Goal: Information Seeking & Learning: Learn about a topic

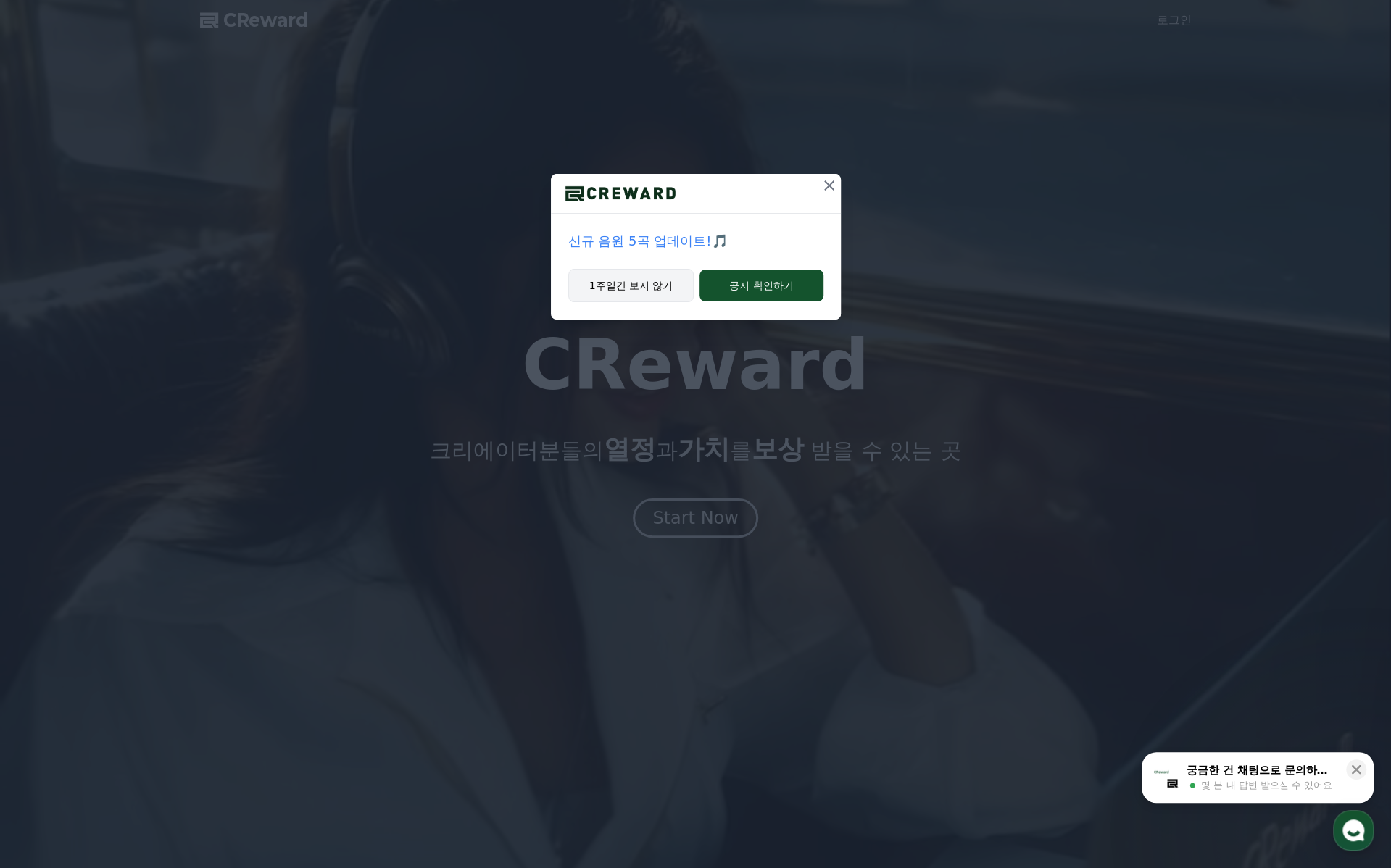
click at [652, 295] on button "1주일간 보지 않기" at bounding box center [631, 285] width 126 height 33
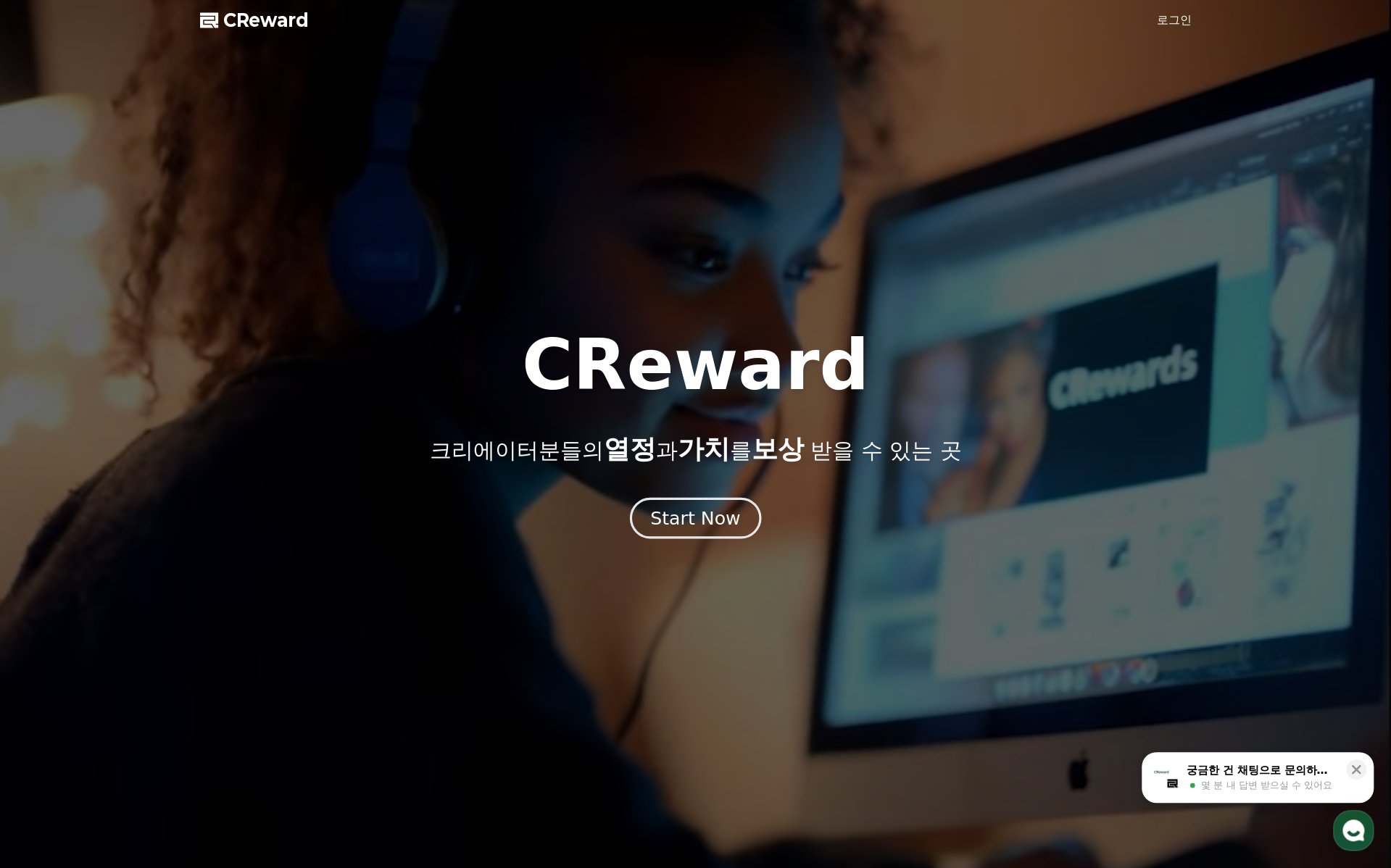
click at [706, 520] on div "Start Now" at bounding box center [694, 518] width 90 height 25
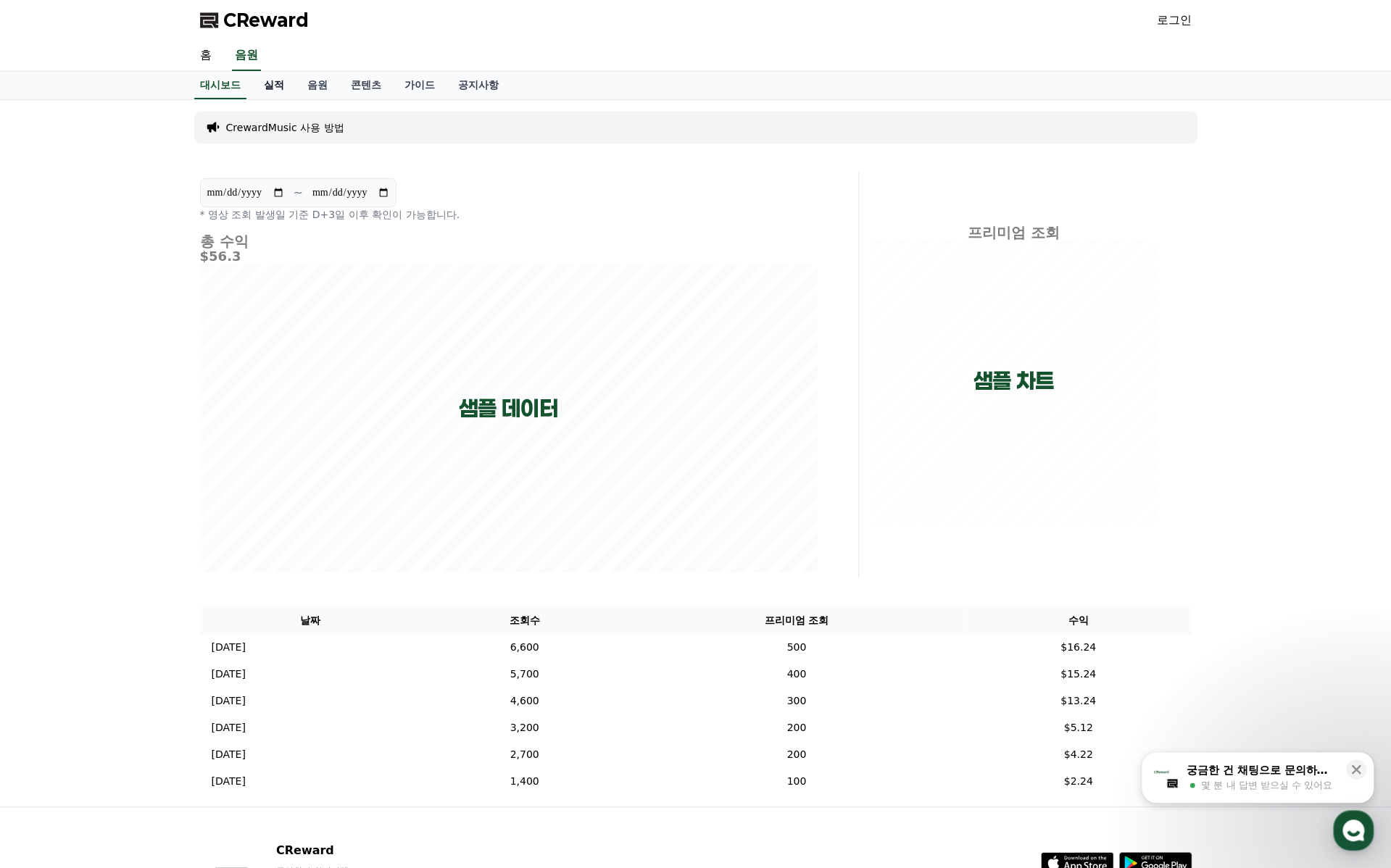
click at [287, 90] on link "실적" at bounding box center [274, 85] width 44 height 27
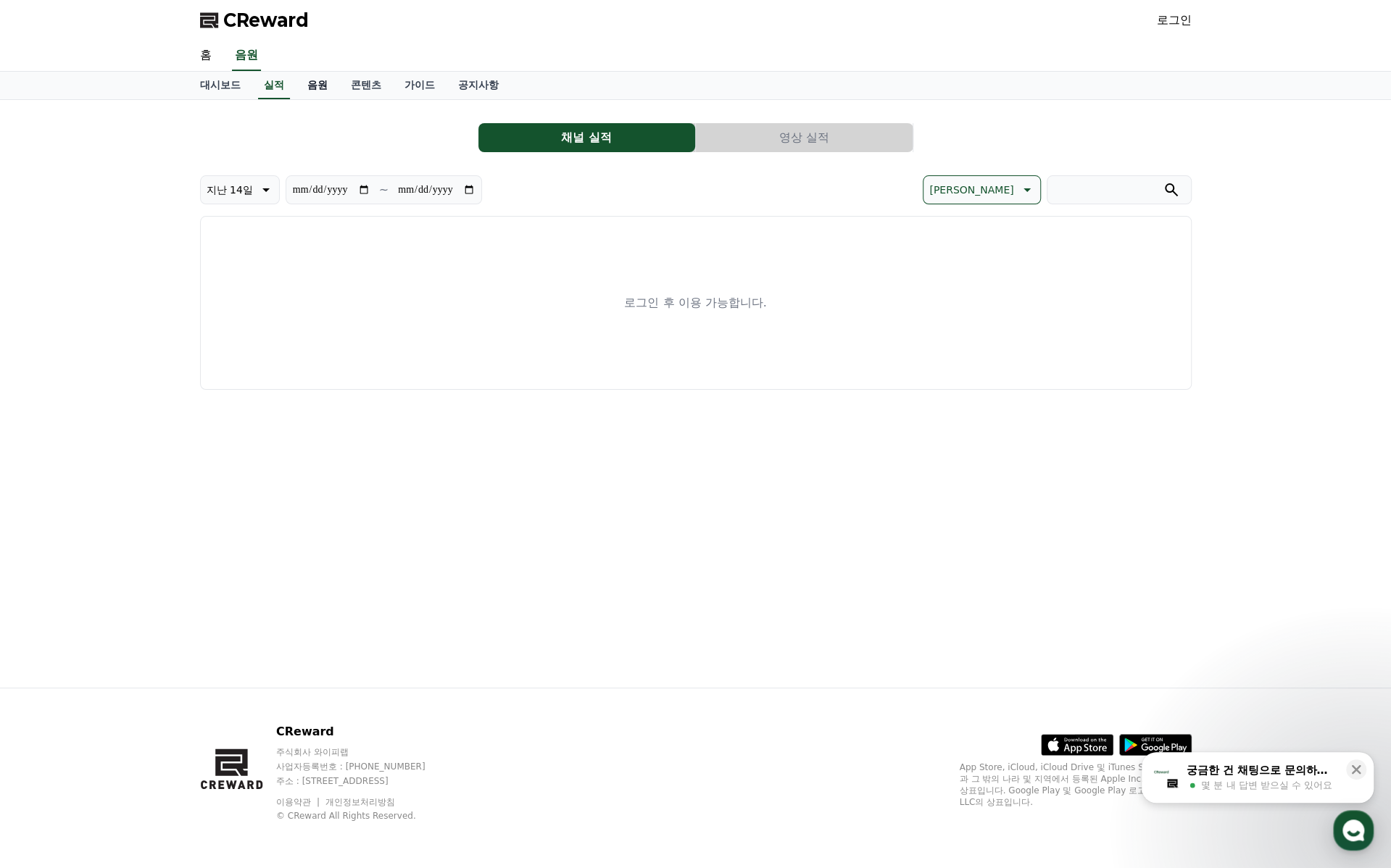
click at [310, 82] on link "음원" at bounding box center [318, 85] width 44 height 27
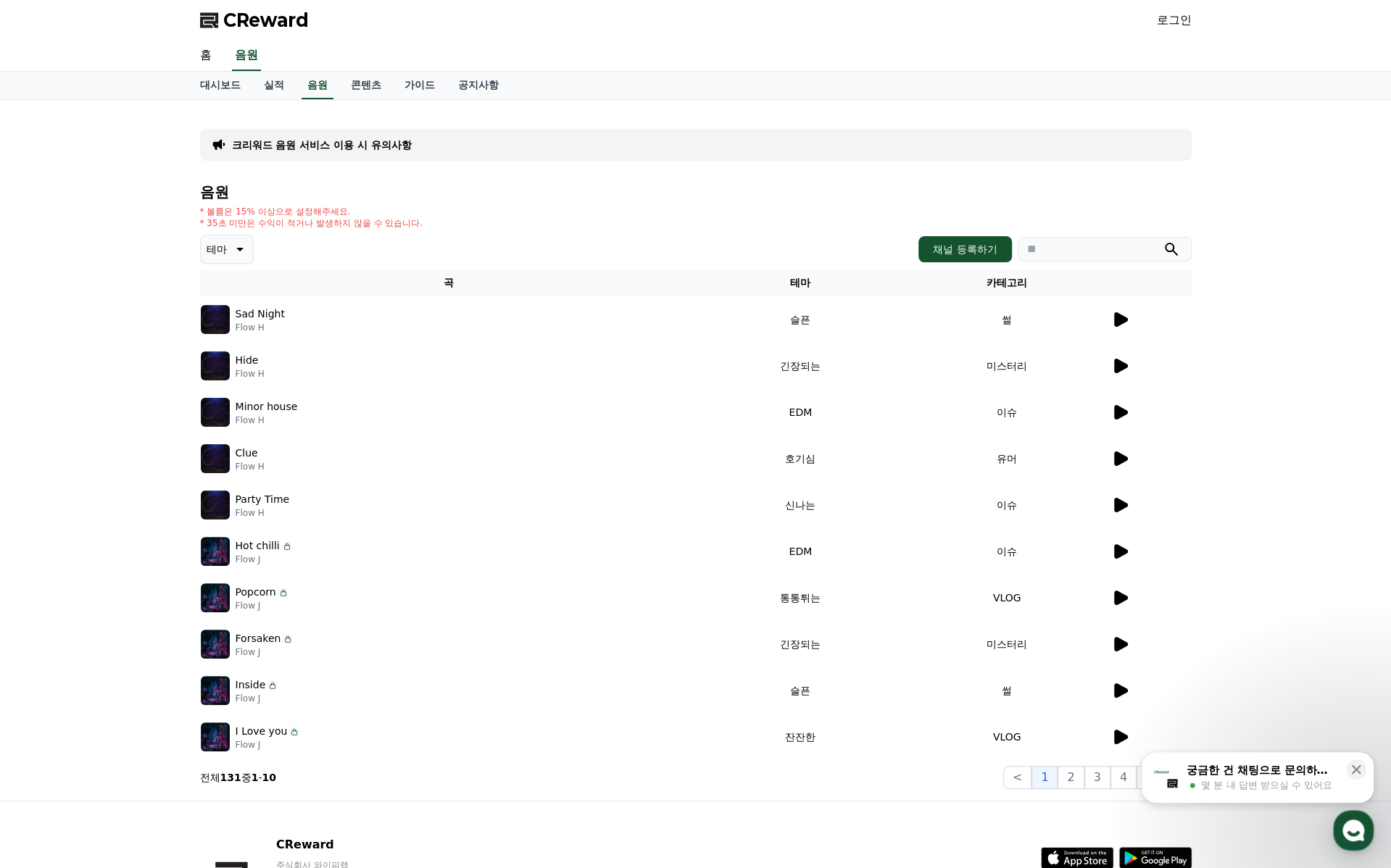
click at [1118, 331] on td at bounding box center [1151, 319] width 82 height 46
click at [1120, 316] on icon at bounding box center [1121, 319] width 14 height 14
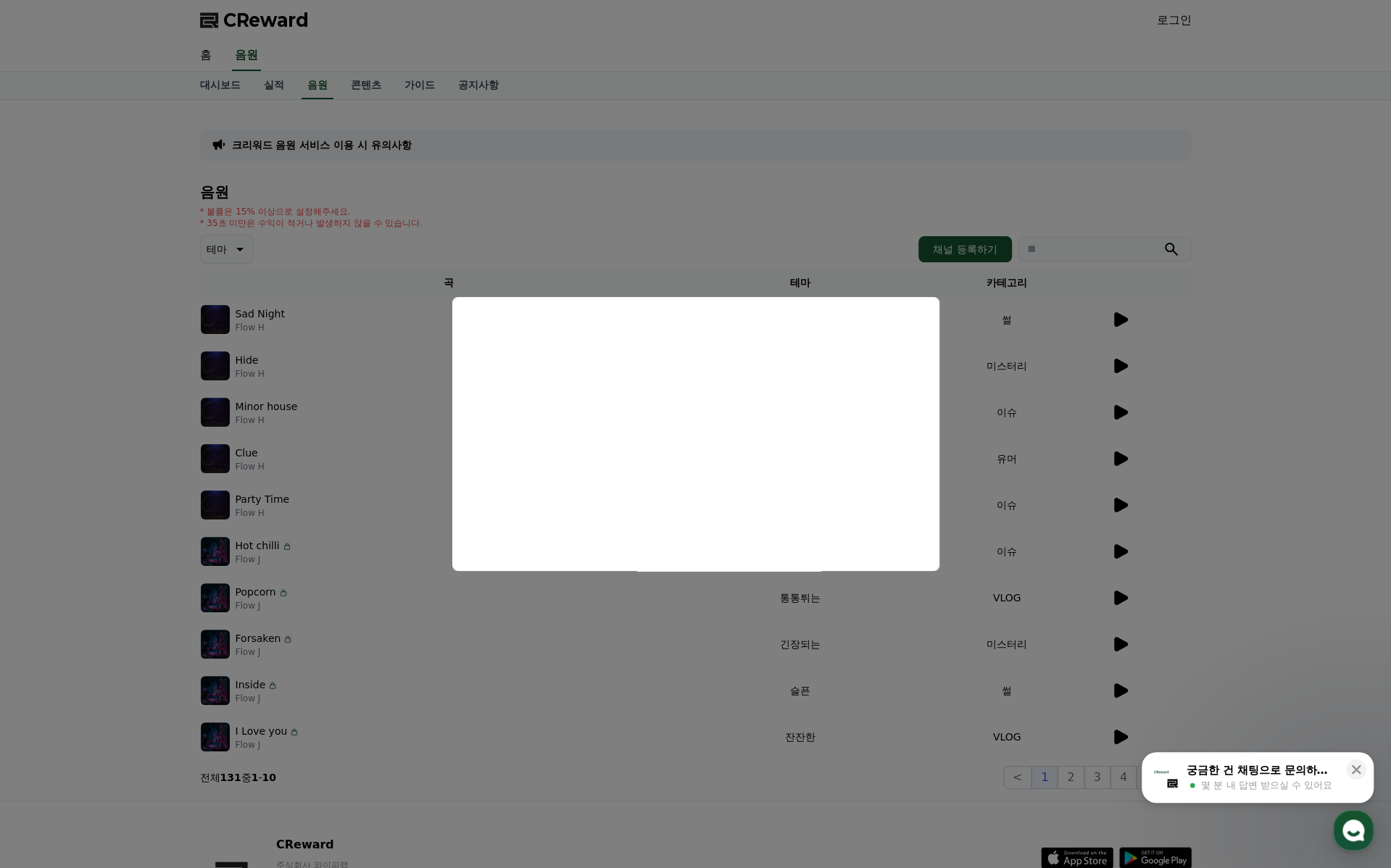
click at [1192, 437] on button "close modal" at bounding box center [695, 434] width 1391 height 868
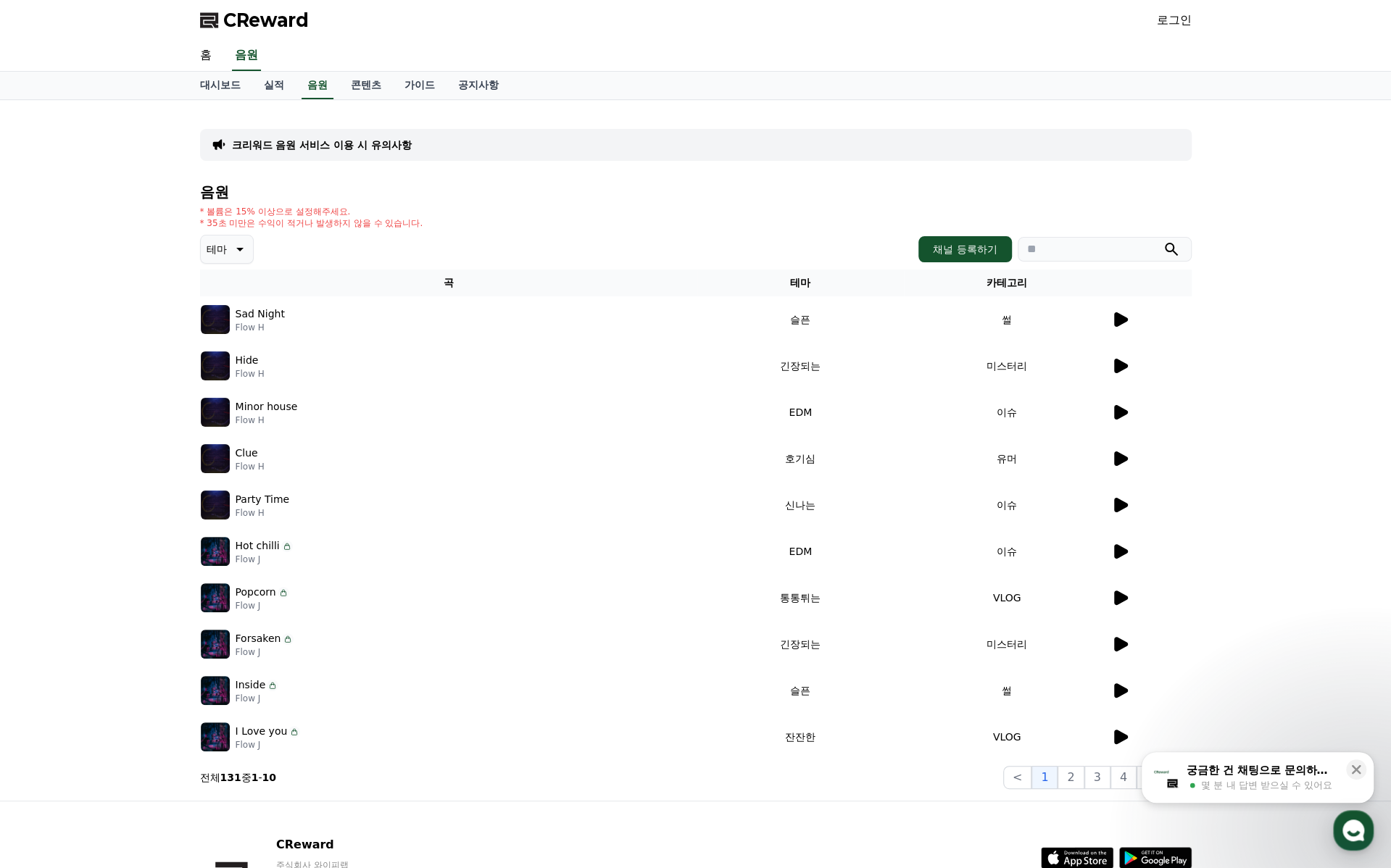
click at [1128, 365] on icon at bounding box center [1119, 365] width 17 height 17
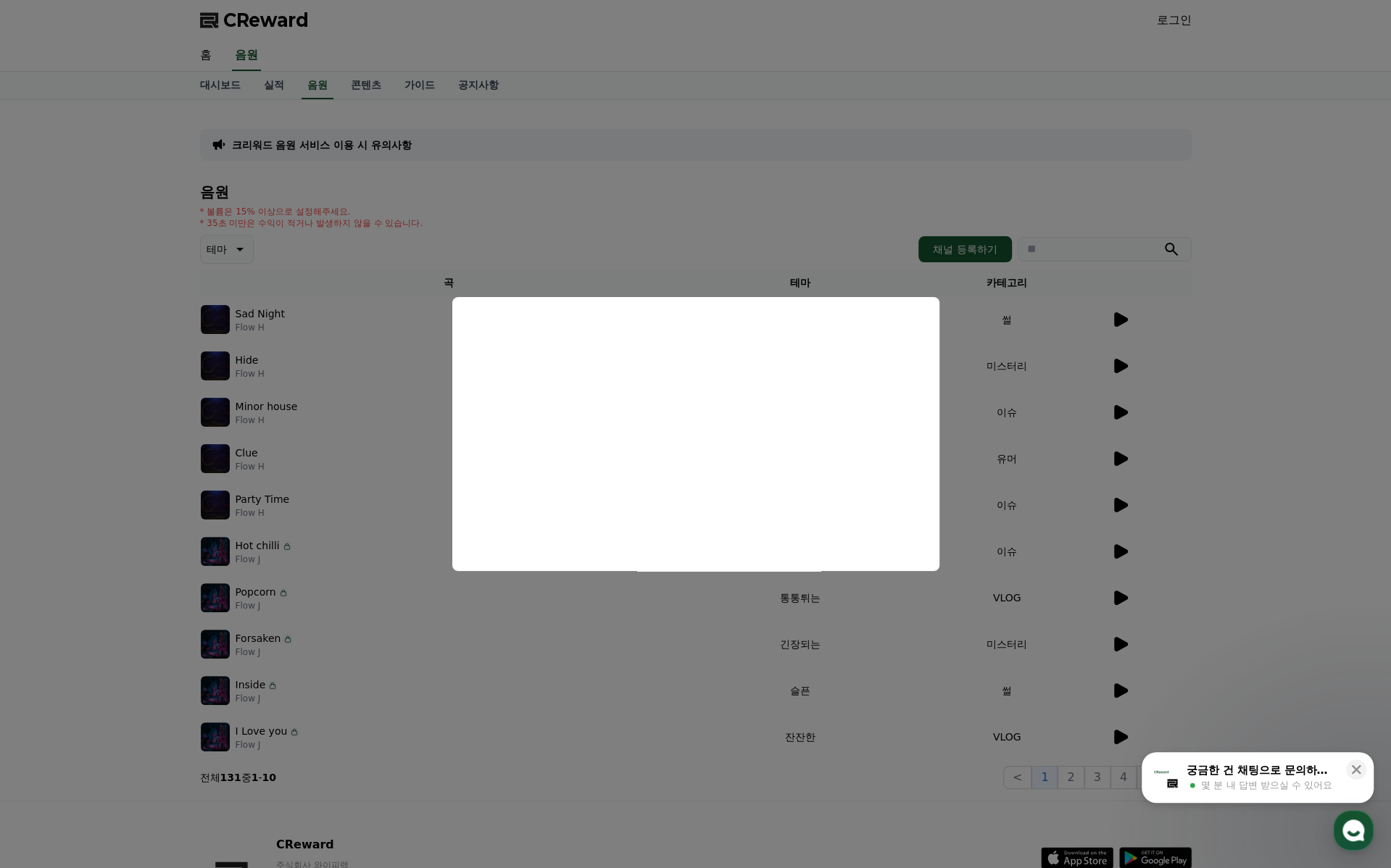
click at [1158, 426] on button "close modal" at bounding box center [695, 434] width 1391 height 868
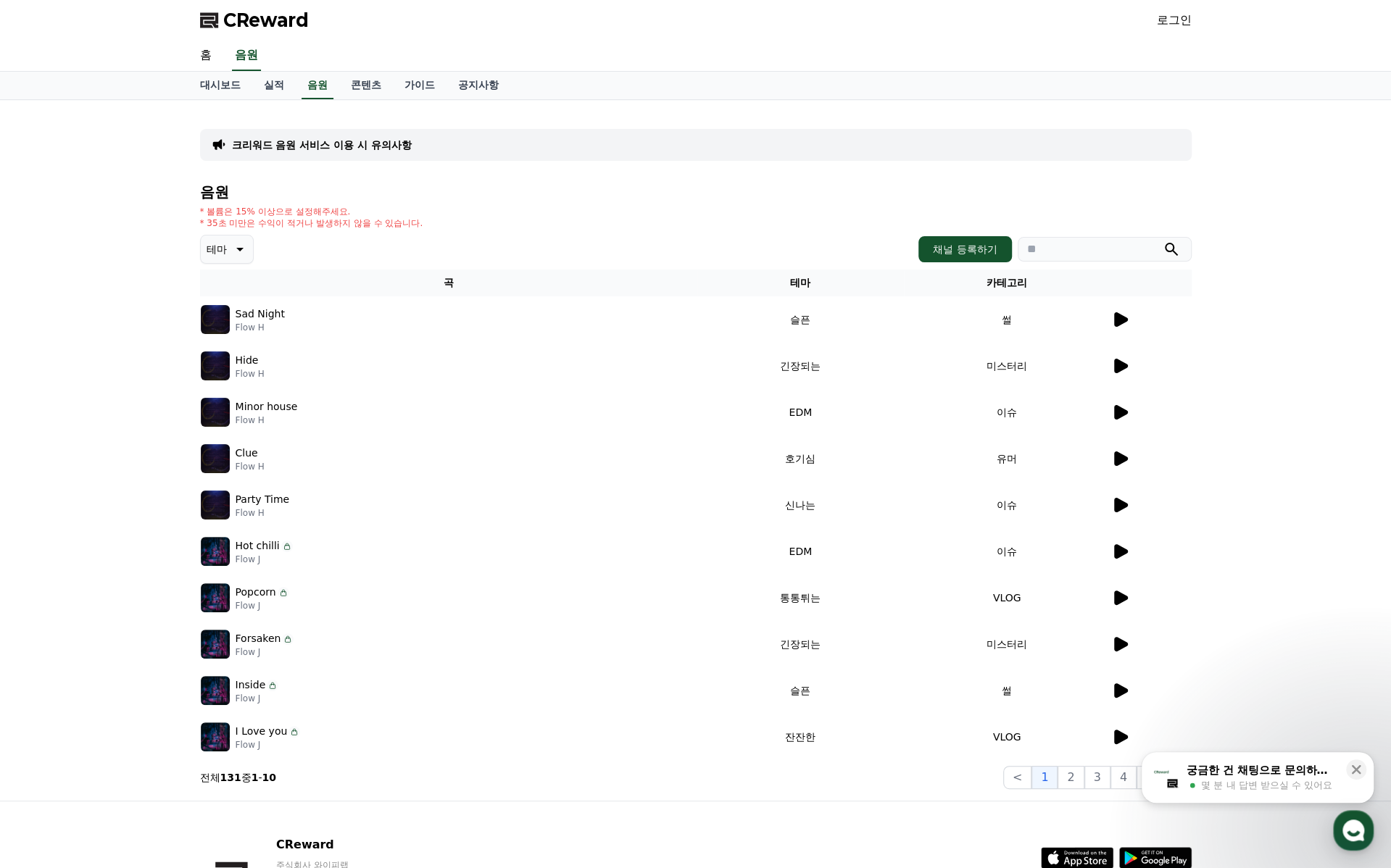
click at [238, 248] on icon at bounding box center [240, 249] width 8 height 4
click at [239, 346] on button "분위기있는" at bounding box center [233, 340] width 63 height 32
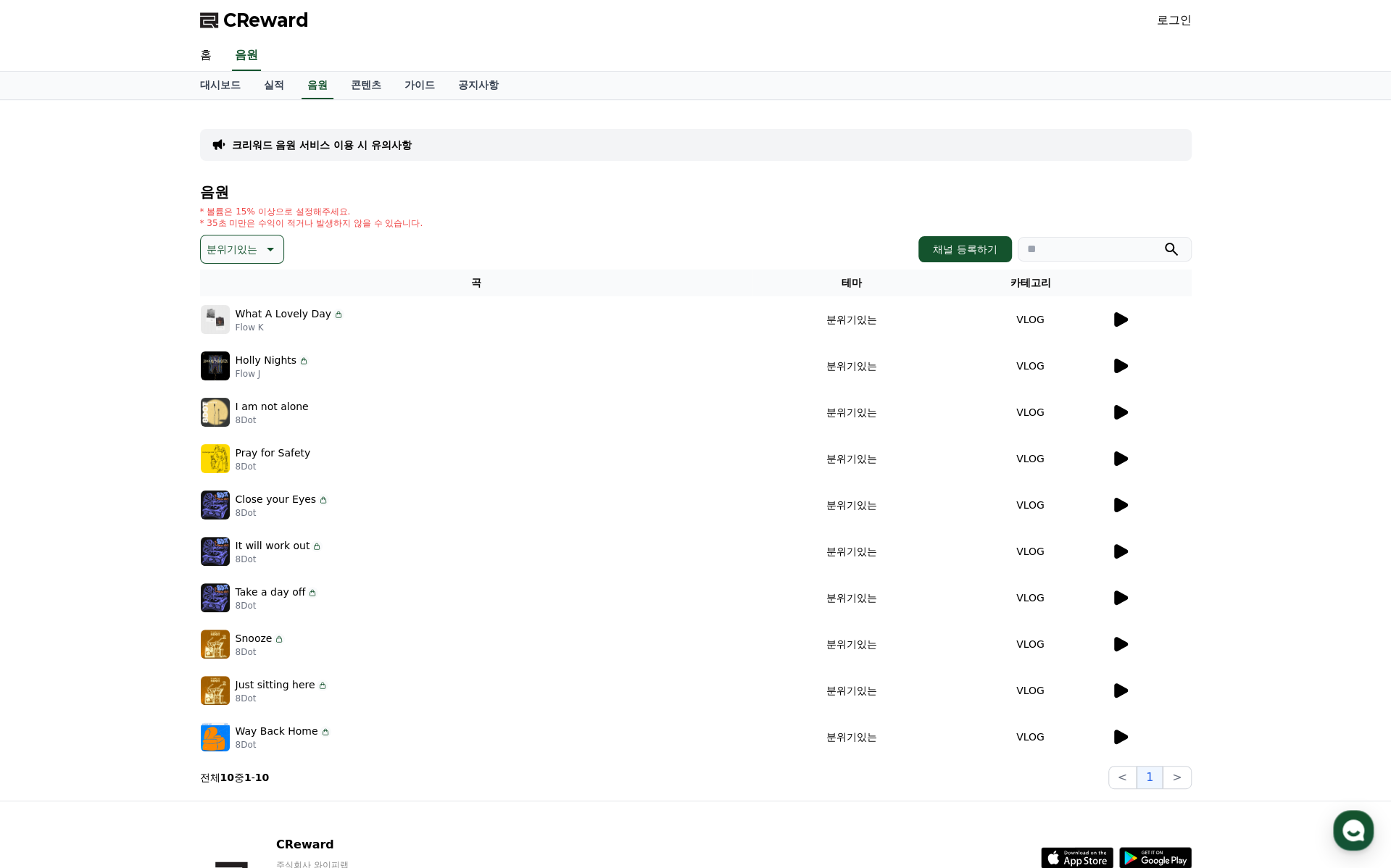
click at [1111, 324] on tr "What A Lovely Day Flow K 분위기있는 VLOG" at bounding box center [696, 319] width 992 height 46
click at [1122, 321] on icon at bounding box center [1121, 319] width 14 height 14
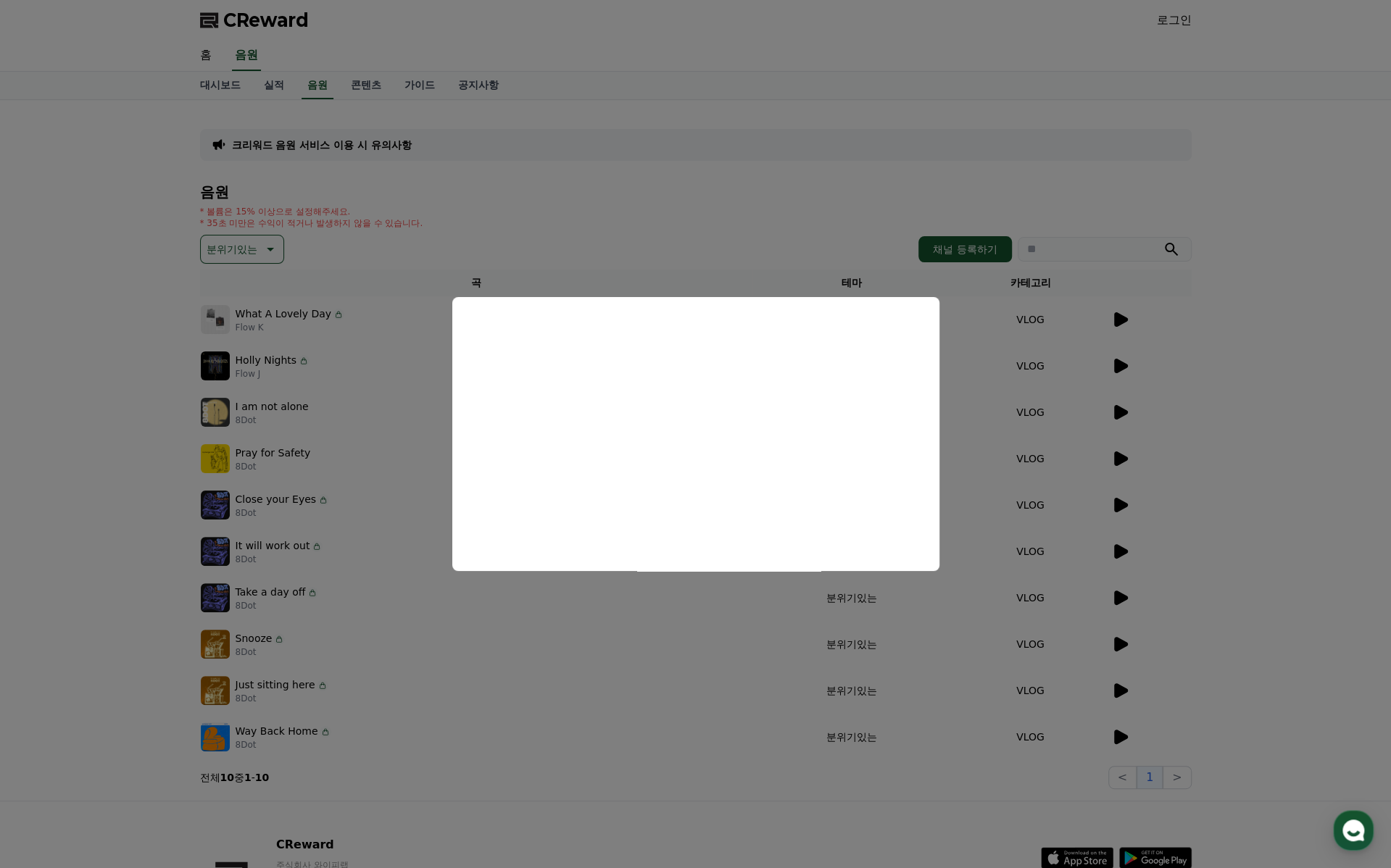
click at [1246, 362] on button "close modal" at bounding box center [695, 434] width 1391 height 868
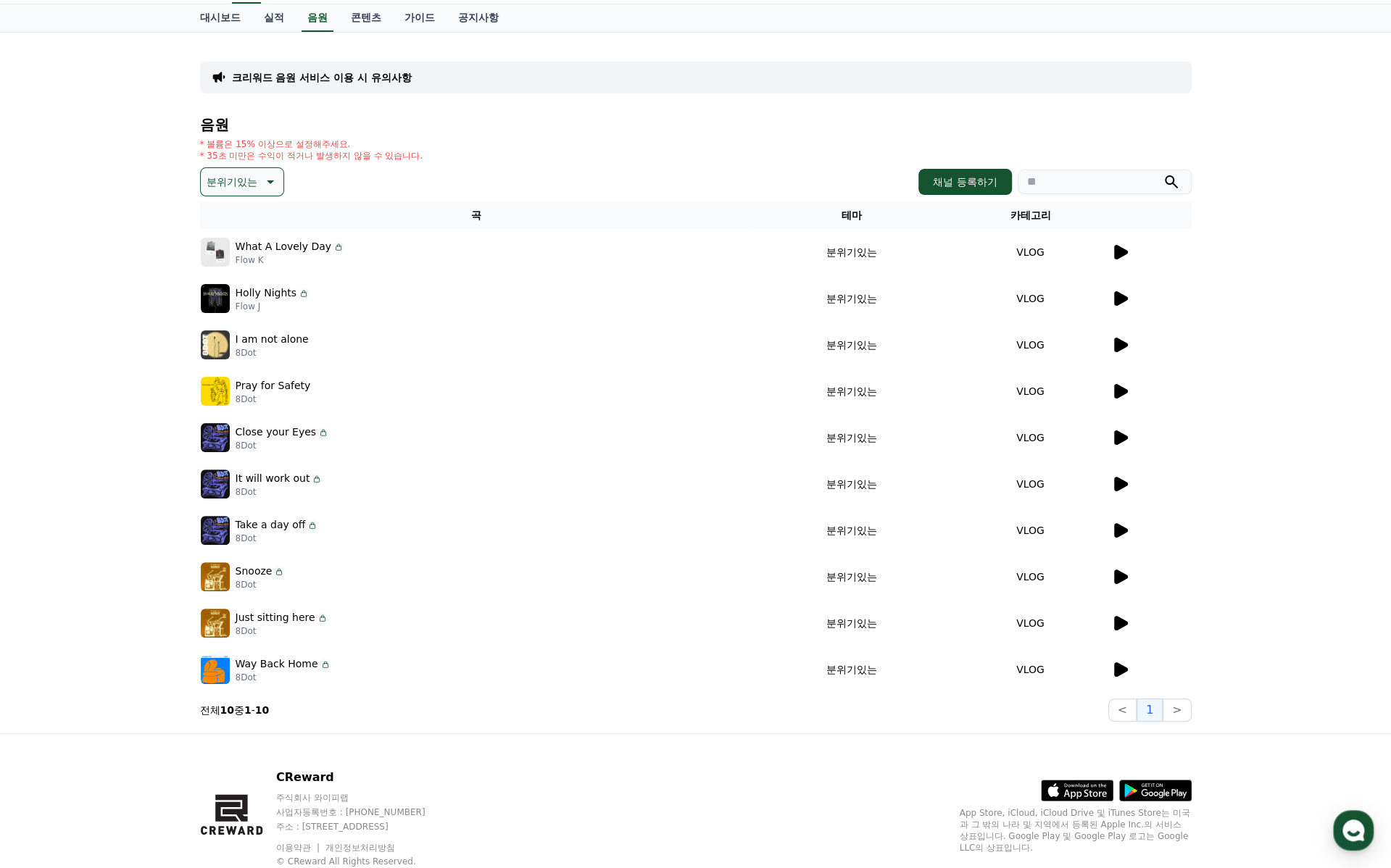
scroll to position [112, 0]
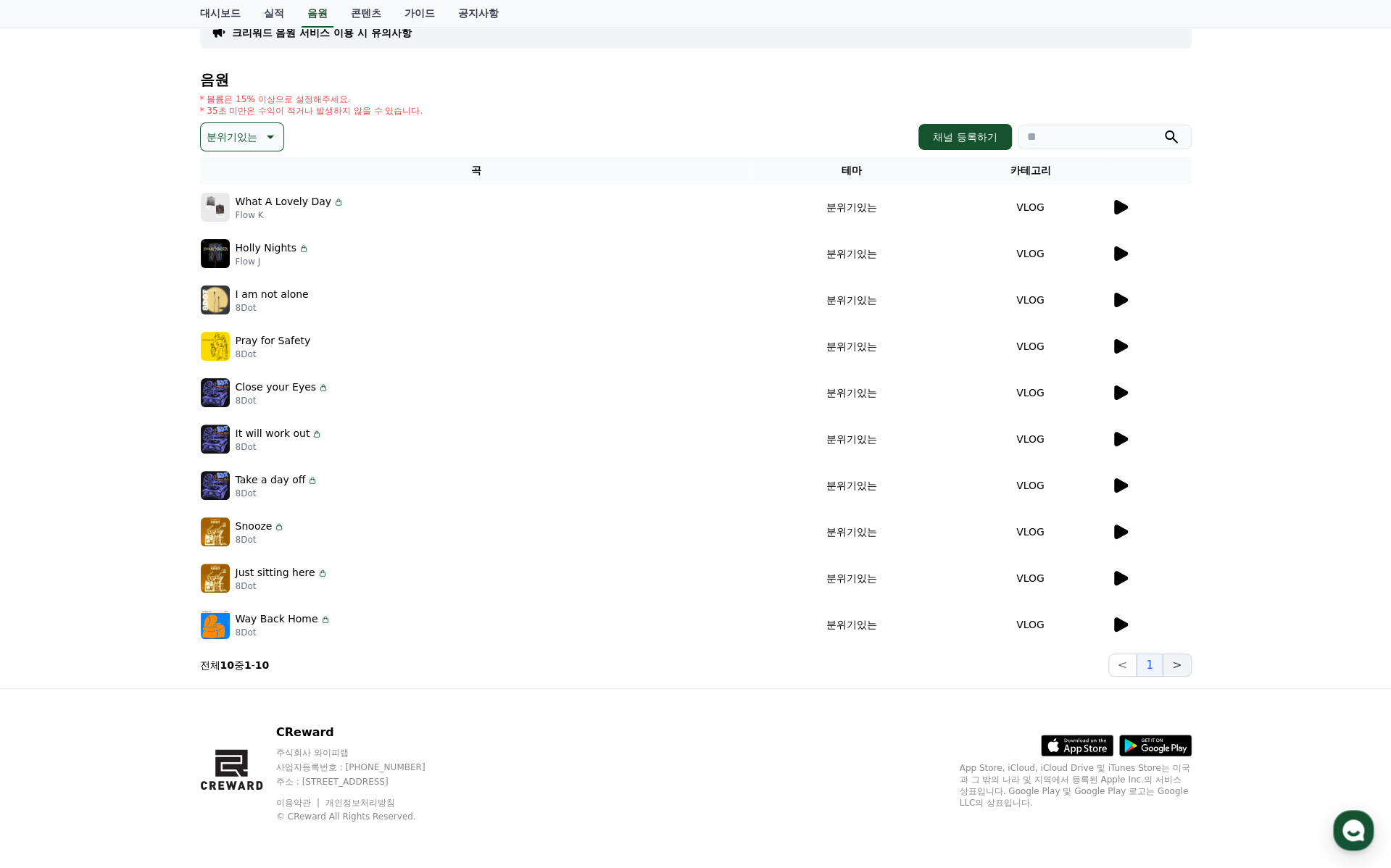
click at [1172, 666] on button ">" at bounding box center [1176, 665] width 28 height 23
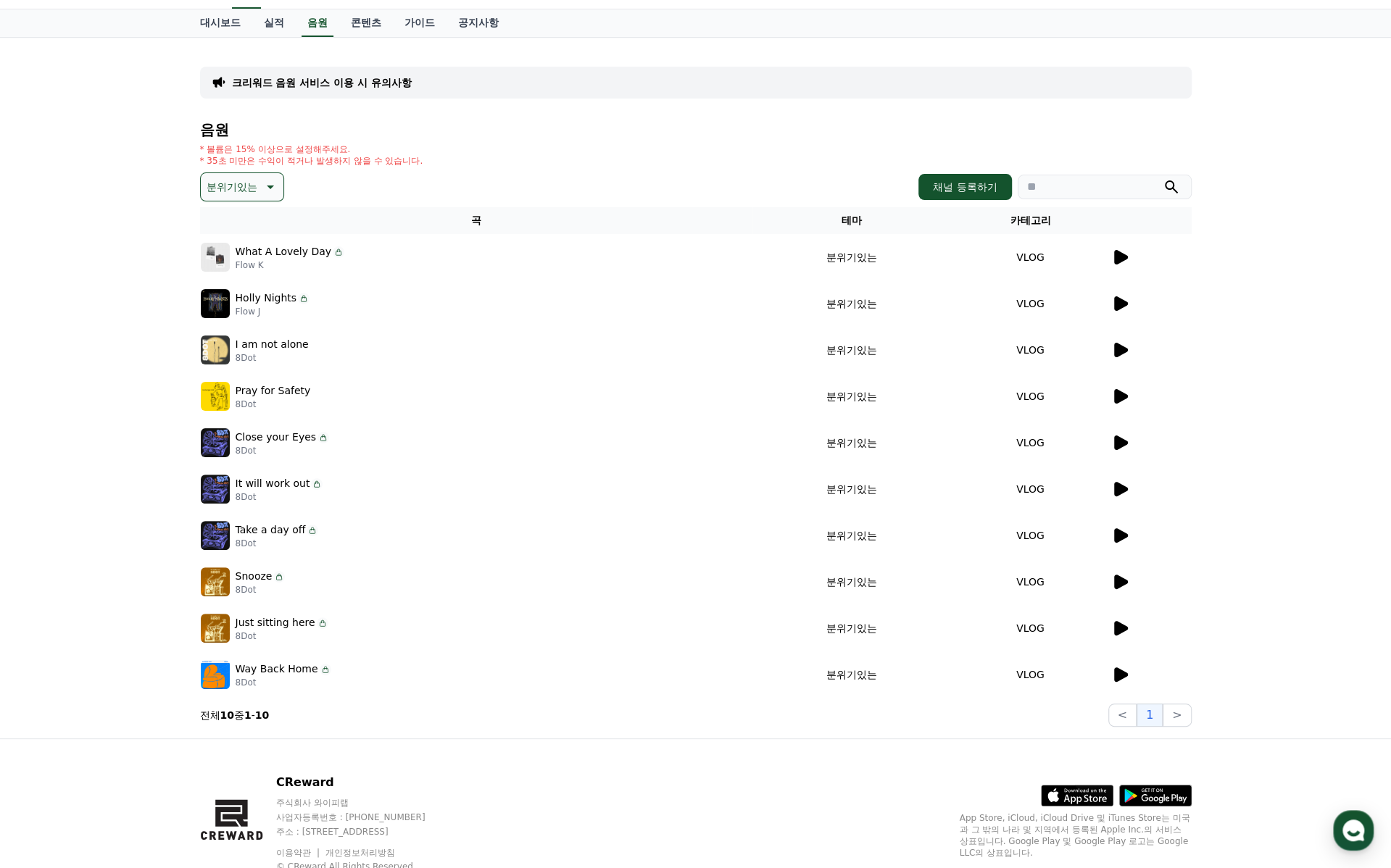
scroll to position [40, 0]
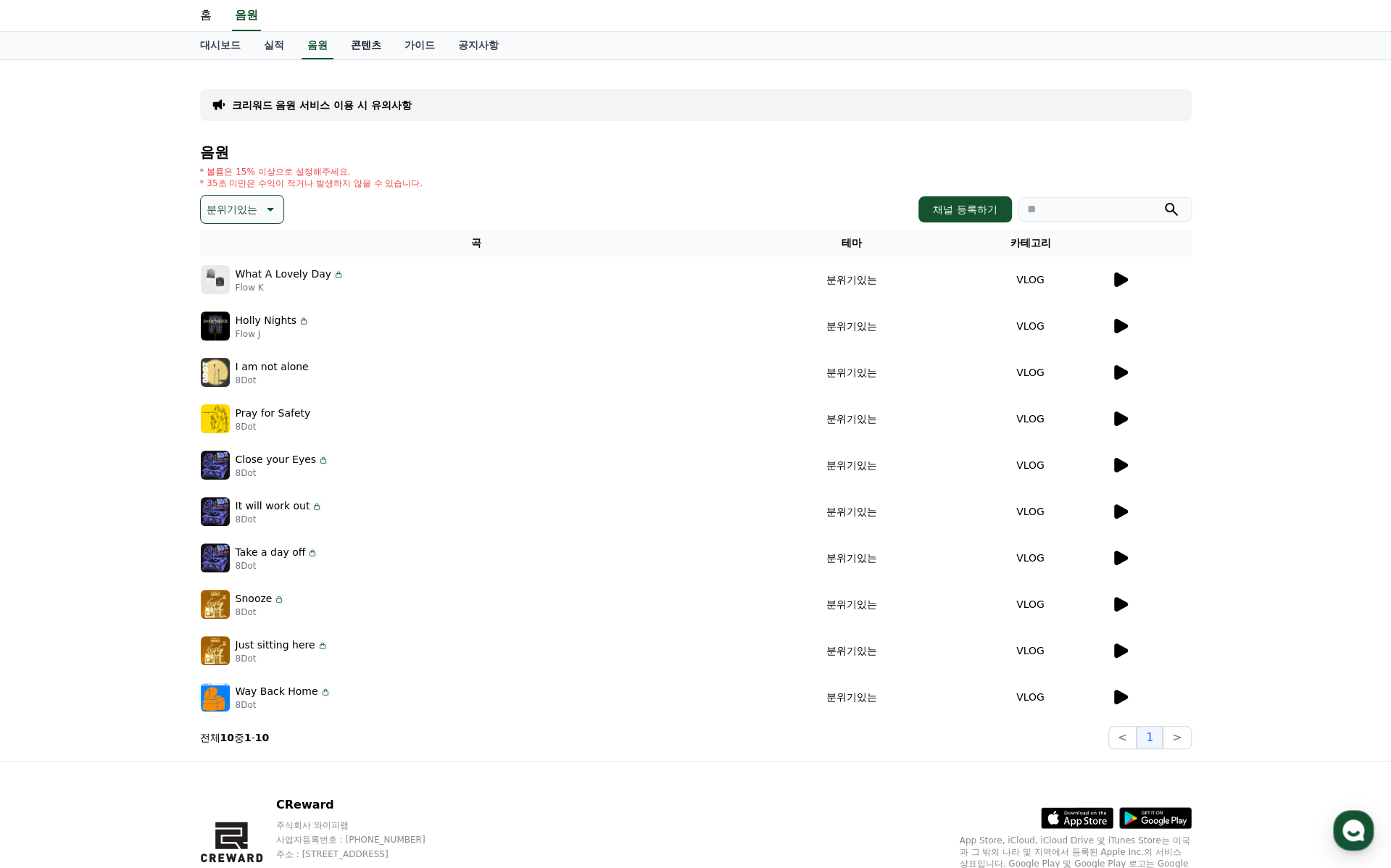
click at [359, 50] on link "콘텐츠" at bounding box center [365, 45] width 54 height 27
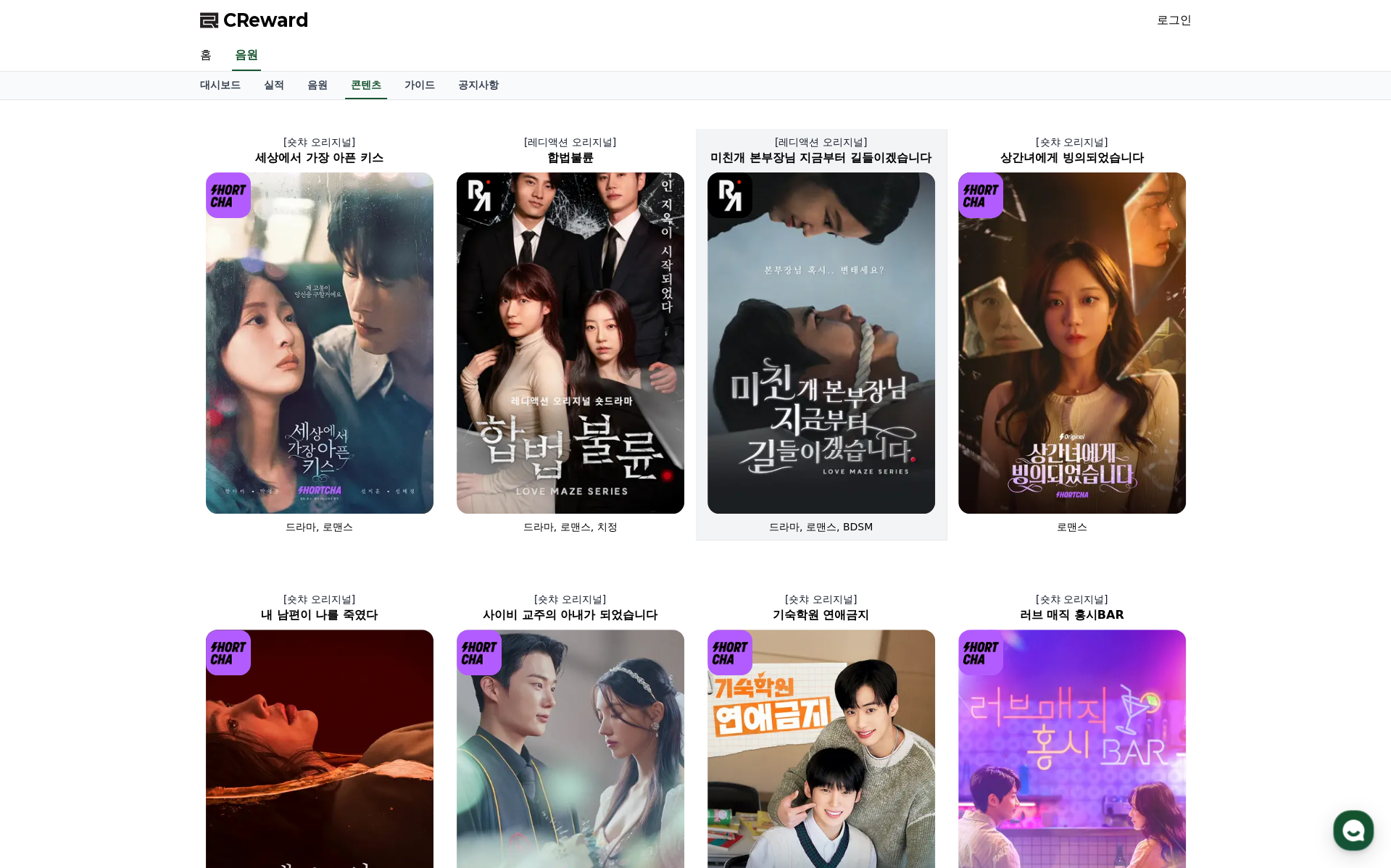
click at [883, 319] on img at bounding box center [821, 343] width 228 height 341
click at [421, 88] on link "가이드" at bounding box center [420, 85] width 54 height 27
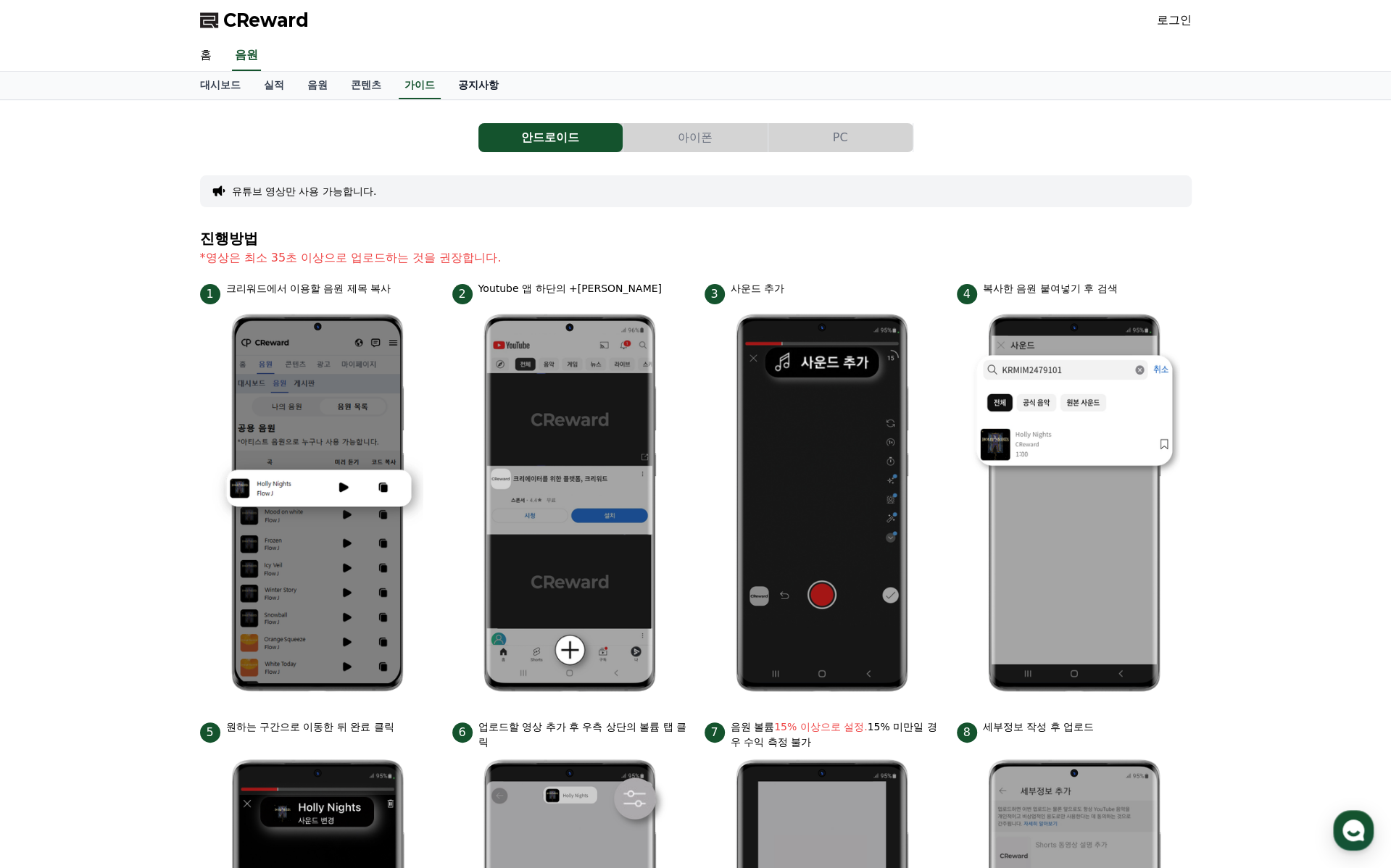
click at [472, 88] on link "공지사항" at bounding box center [479, 85] width 64 height 27
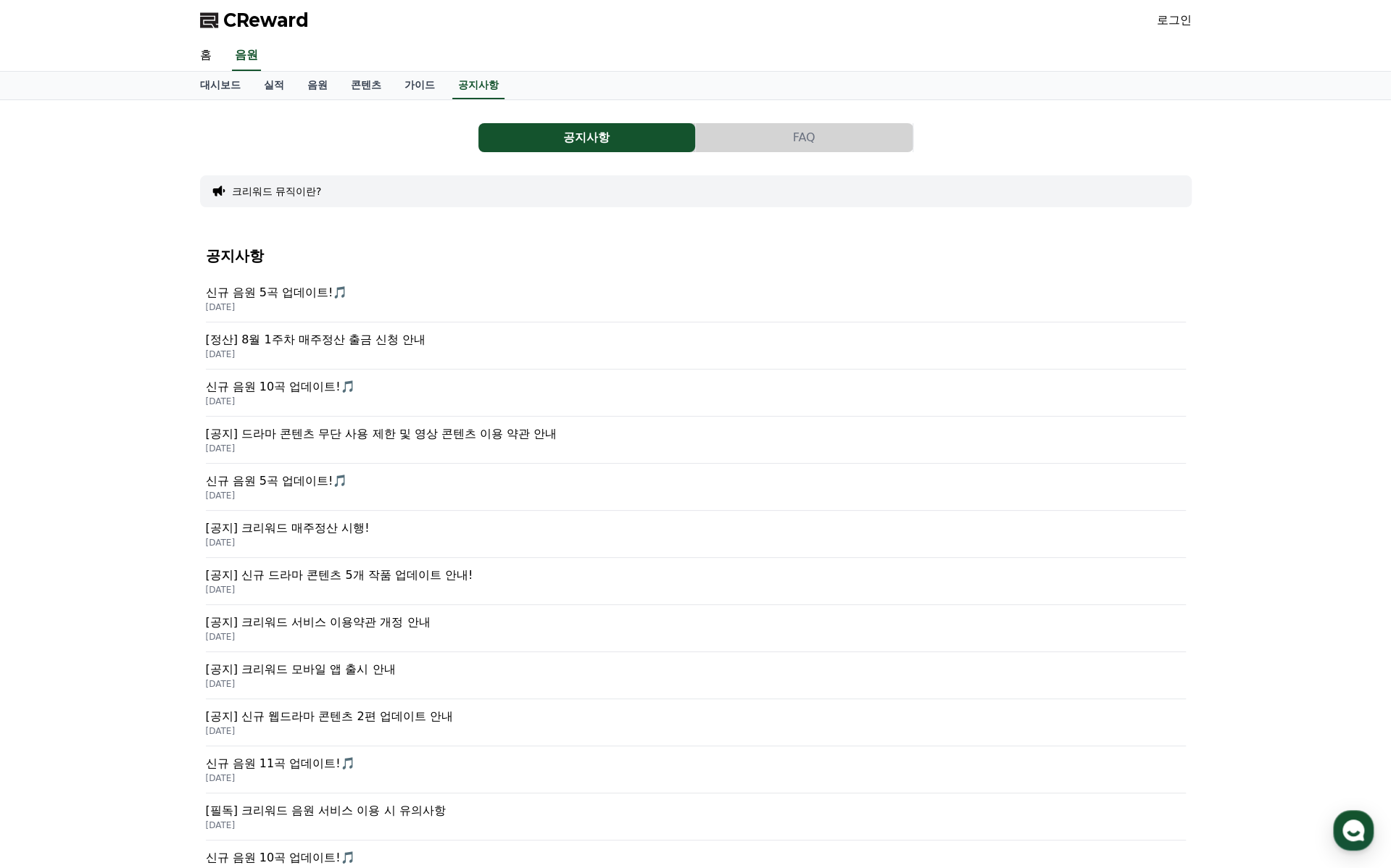
click at [134, 802] on div "공지사항 FAQ 크리워드 뮤직이란? 공지사항 신규 음원 5곡 업데이트!🎵 [DATE] [정산] 8월 1주차 매주정산 출금 신청 안내 [DATE…" at bounding box center [695, 509] width 1391 height 817
click at [128, 801] on div "공지사항 FAQ 크리워드 뮤직이란? 공지사항 신규 음원 5곡 업데이트!🎵 [DATE] [정산] 8월 1주차 매주정산 출금 신청 안내 [DATE…" at bounding box center [695, 509] width 1391 height 817
click at [174, 100] on div "공지사항 FAQ 크리워드 뮤직이란? 공지사항 신규 음원 5곡 업데이트!🎵 [DATE] [정산] 8월 1주차 매주정산 출금 신청 안내 [DATE…" at bounding box center [695, 509] width 1391 height 817
